Goal: Information Seeking & Learning: Learn about a topic

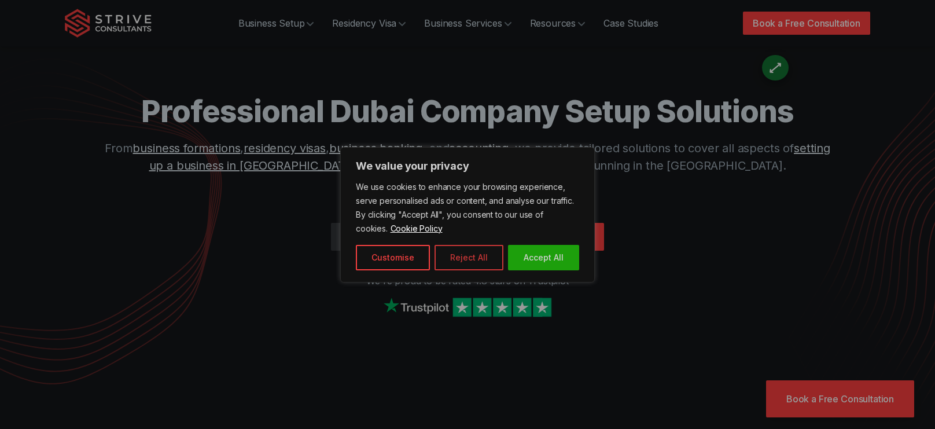
click at [457, 245] on button "Reject All" at bounding box center [468, 257] width 69 height 25
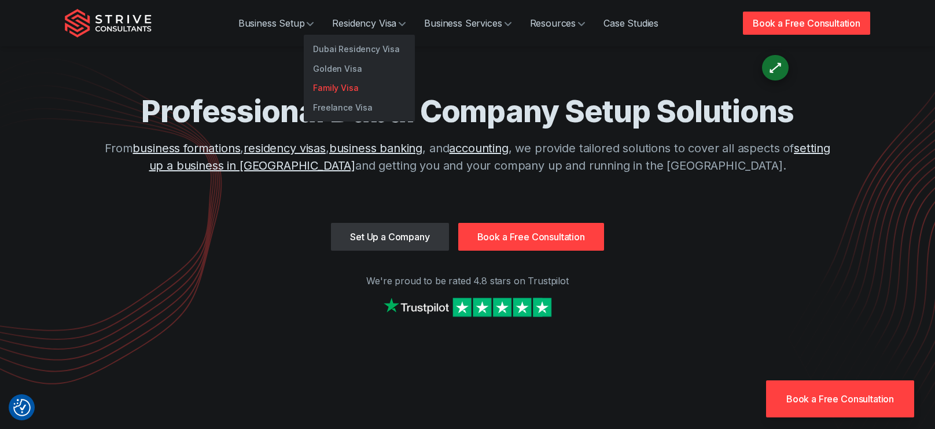
click at [356, 85] on link "Family Visa" at bounding box center [359, 88] width 111 height 20
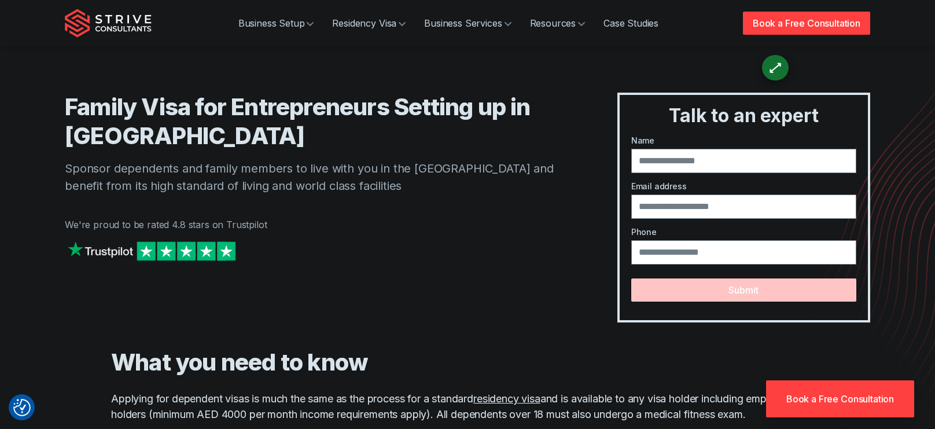
scroll to position [1405, 0]
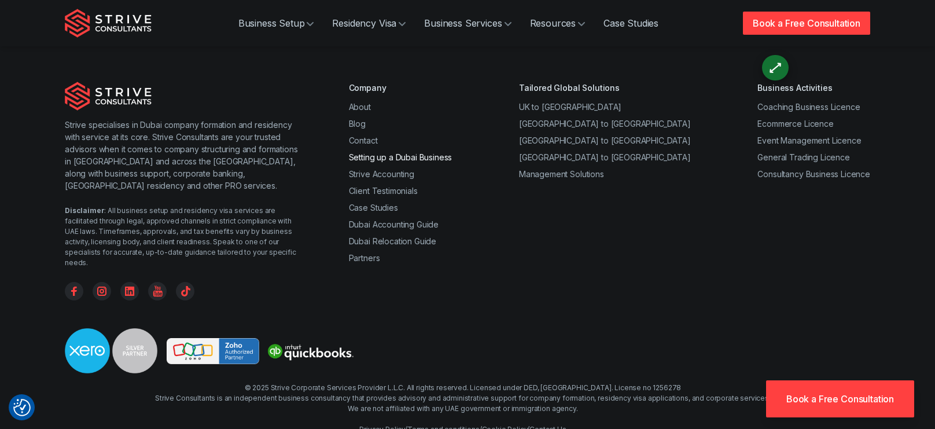
click at [392, 152] on link "Setting up a Dubai Business" at bounding box center [401, 157] width 104 height 10
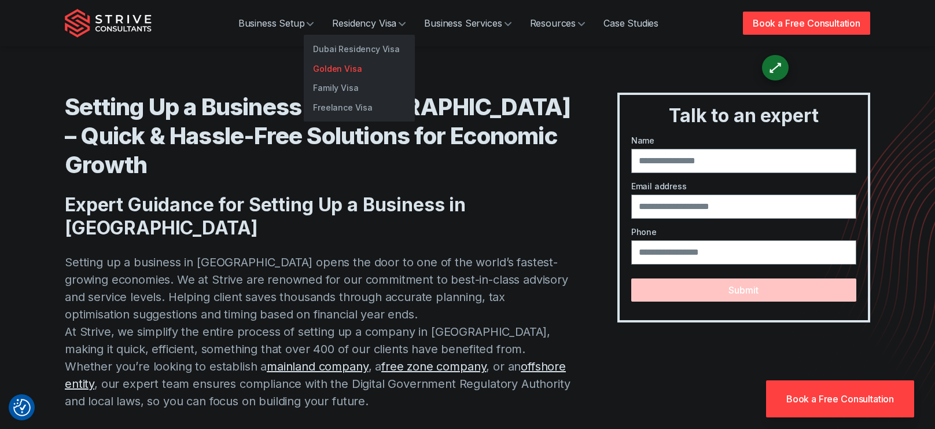
click at [359, 63] on link "Golden Visa" at bounding box center [359, 69] width 111 height 20
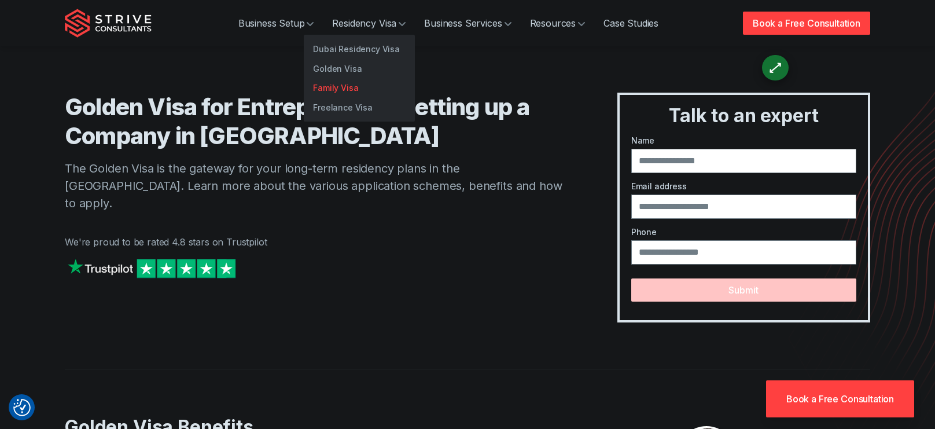
click at [359, 83] on link "Family Visa" at bounding box center [359, 88] width 111 height 20
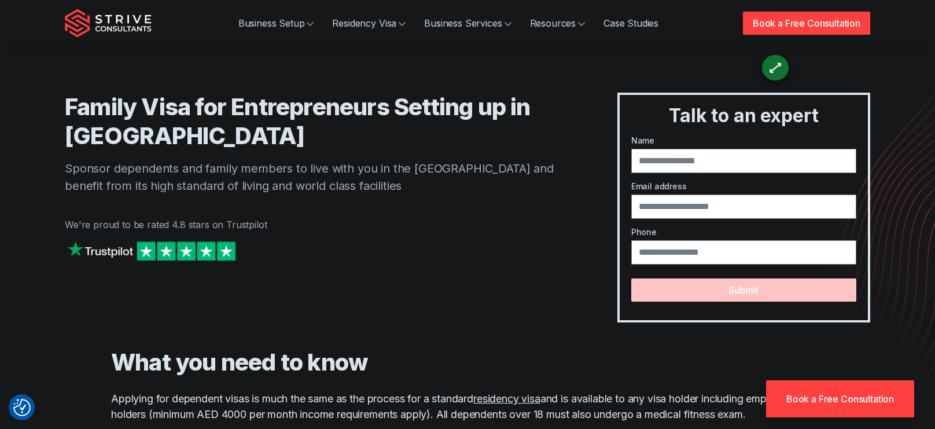
click at [425, 305] on div "Family Visa for Entrepreneurs Setting up in Dubai Sponsor dependents and family…" at bounding box center [318, 208] width 506 height 230
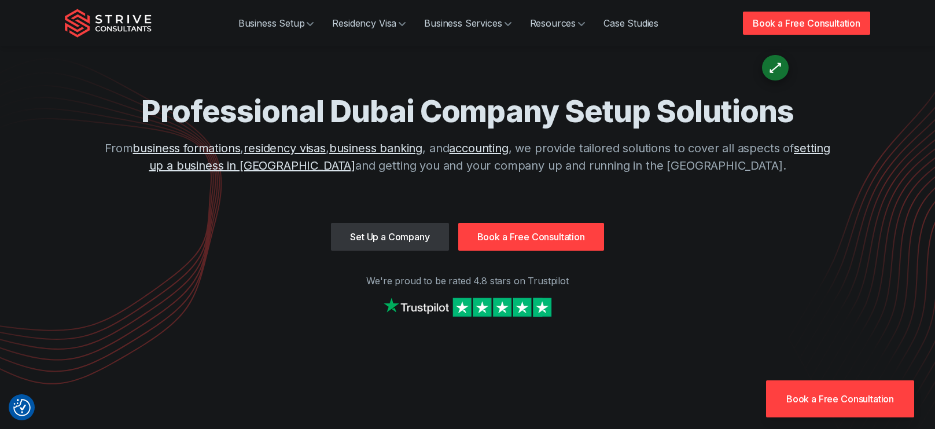
click at [340, 187] on div "Professional Dubai Company Setup Solutions From business formations , residency…" at bounding box center [467, 158] width 740 height 130
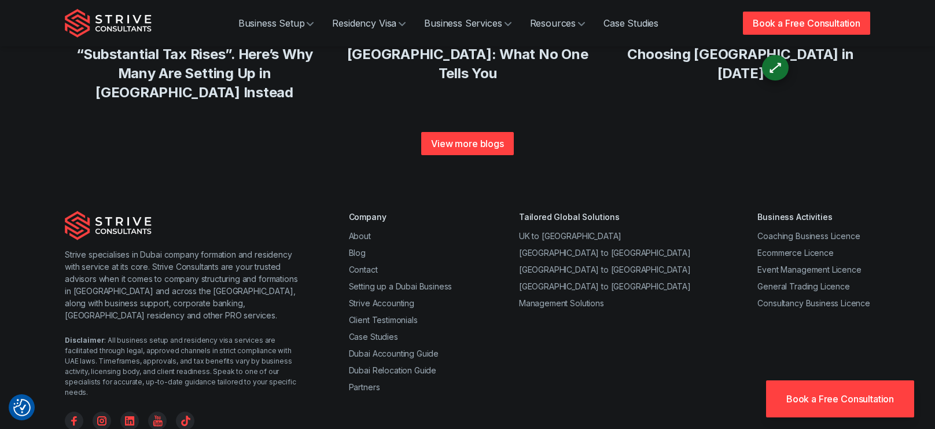
scroll to position [4541, 0]
